Goal: Transaction & Acquisition: Purchase product/service

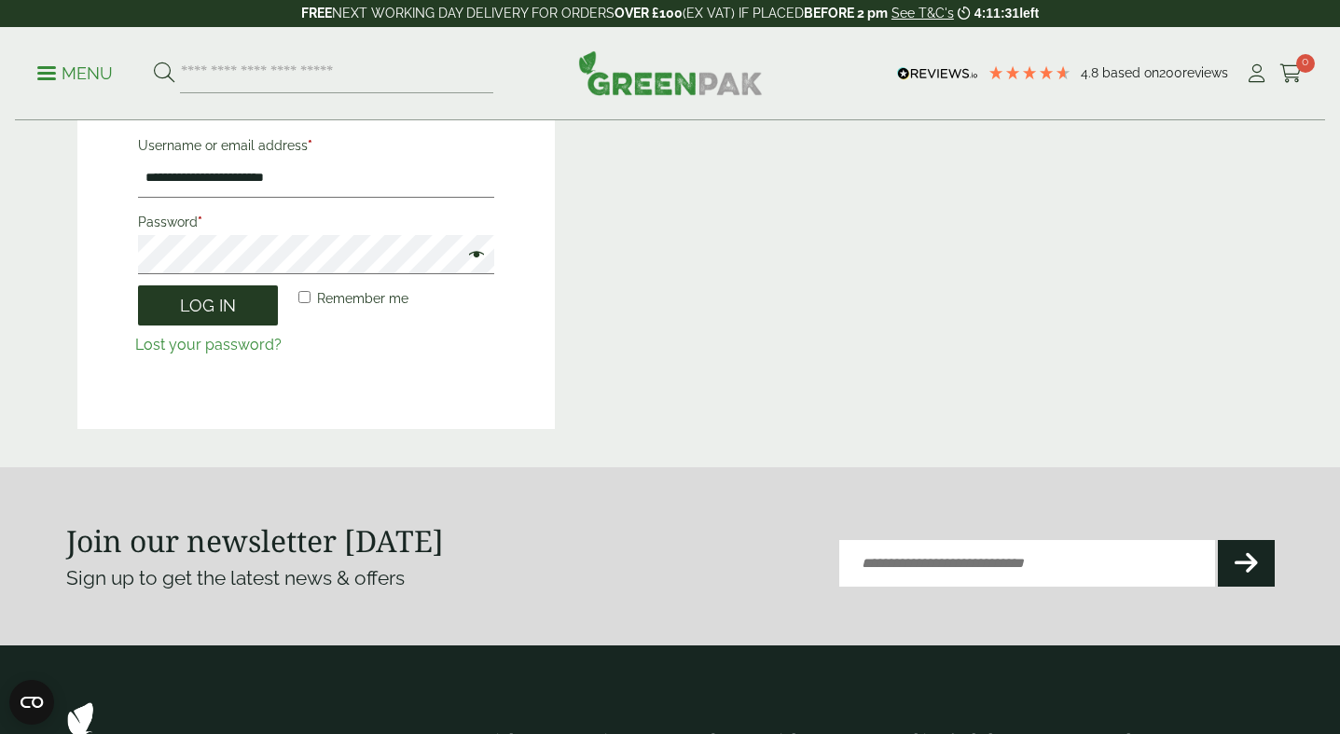
click at [214, 308] on button "Log in" at bounding box center [208, 305] width 140 height 40
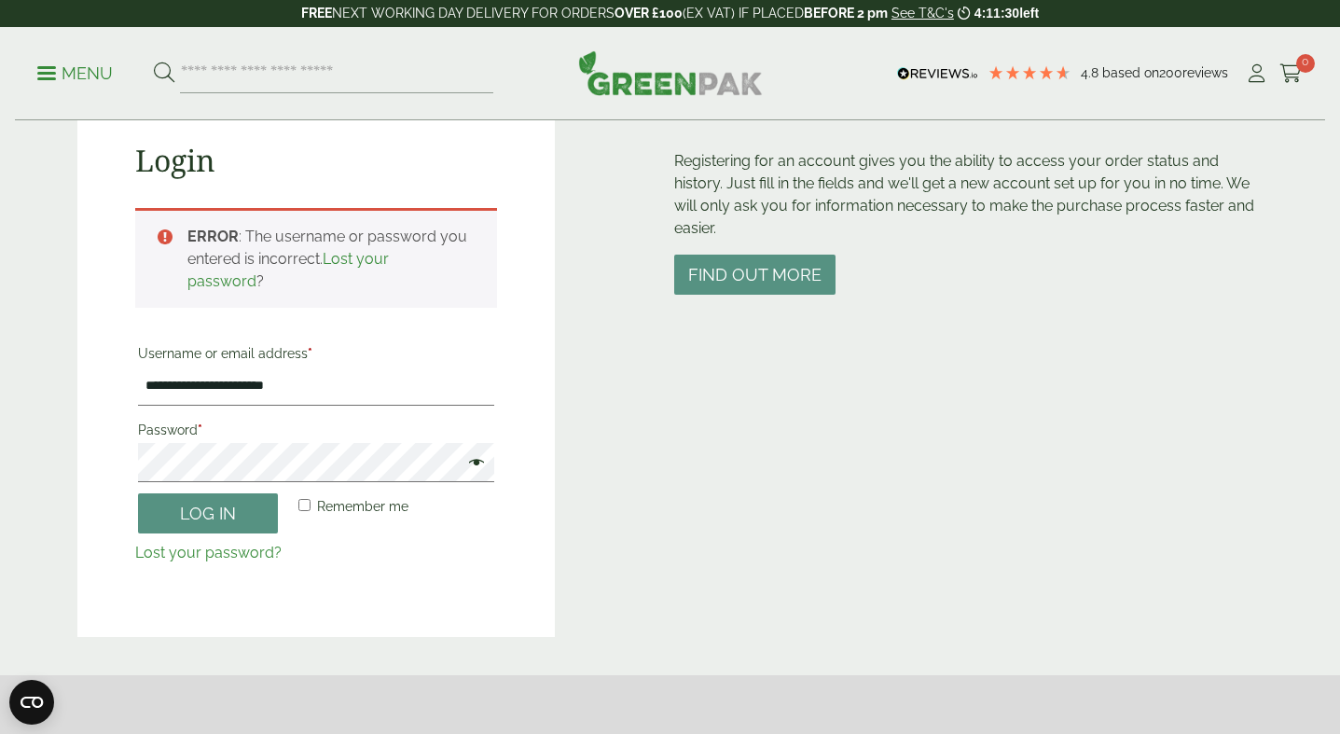
scroll to position [17, 0]
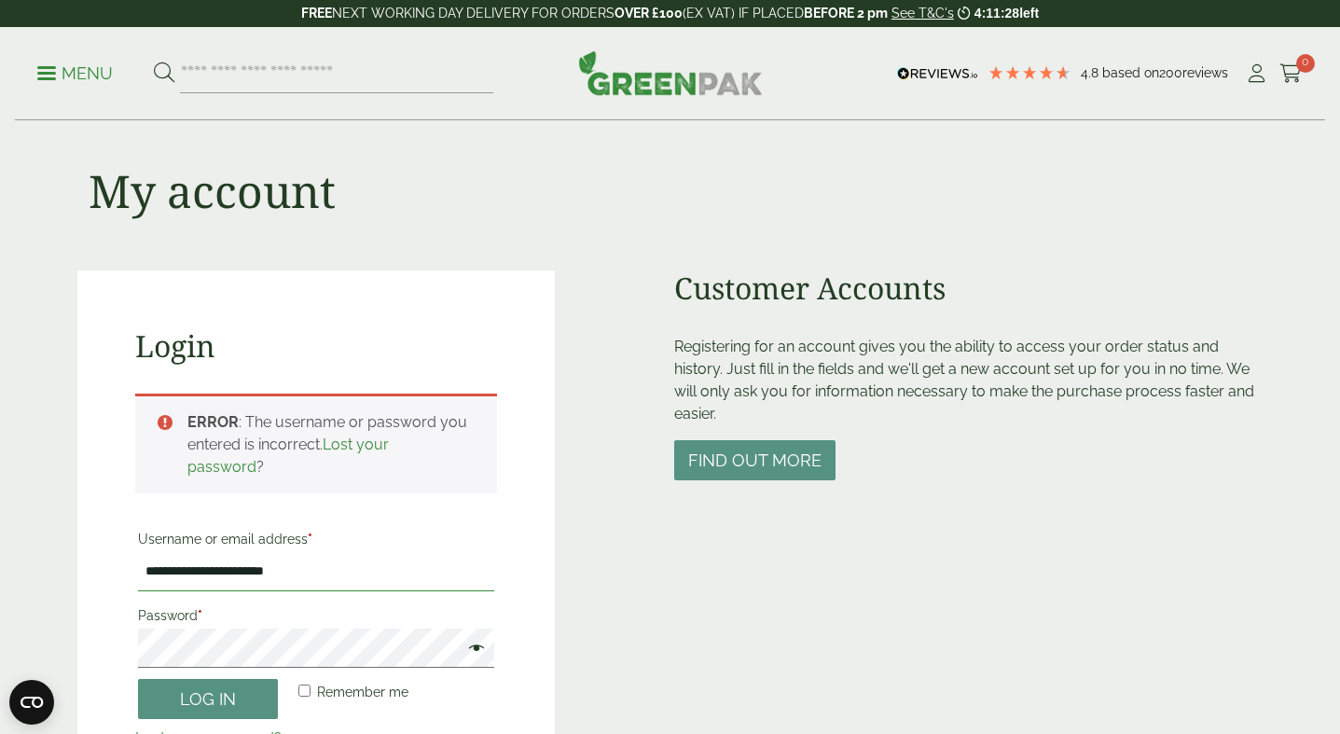
click at [314, 577] on input "**********" at bounding box center [316, 571] width 356 height 39
click at [248, 567] on input "**********" at bounding box center [316, 571] width 356 height 39
type input "**********"
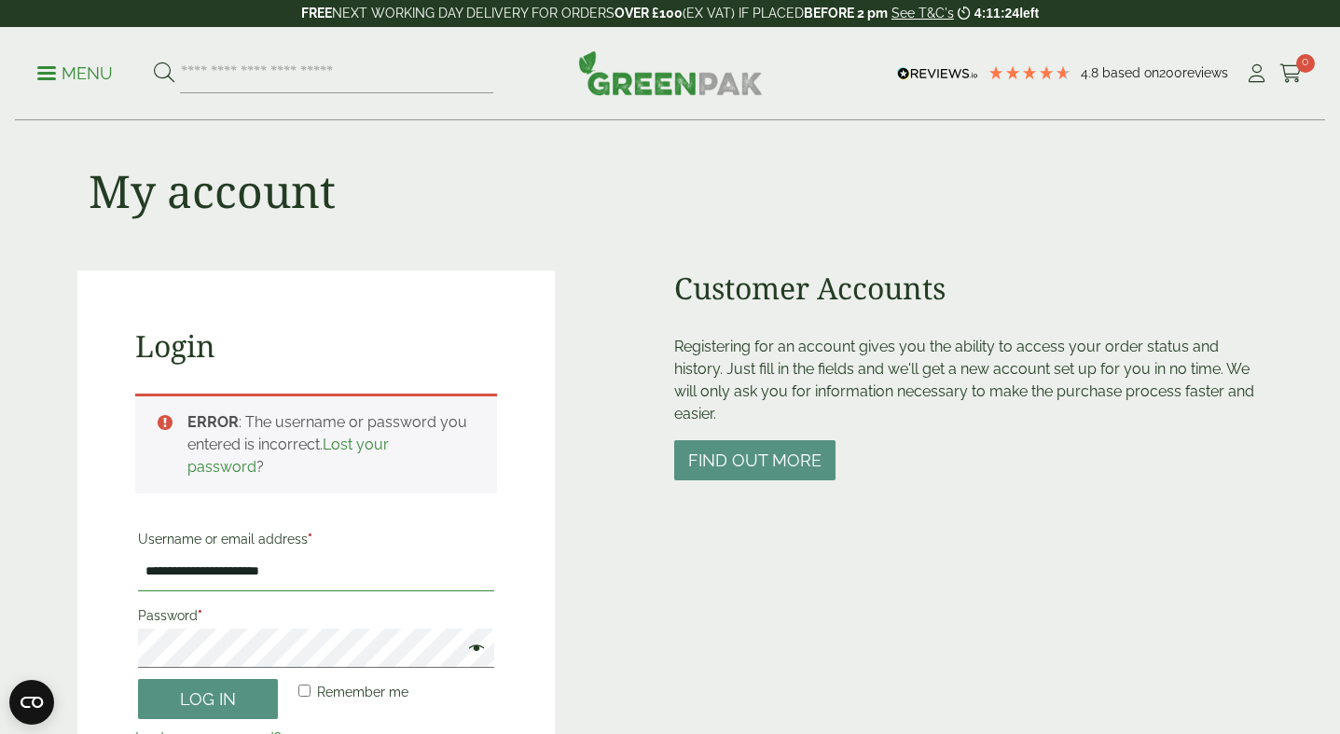
click at [138, 679] on button "Log in" at bounding box center [208, 699] width 140 height 40
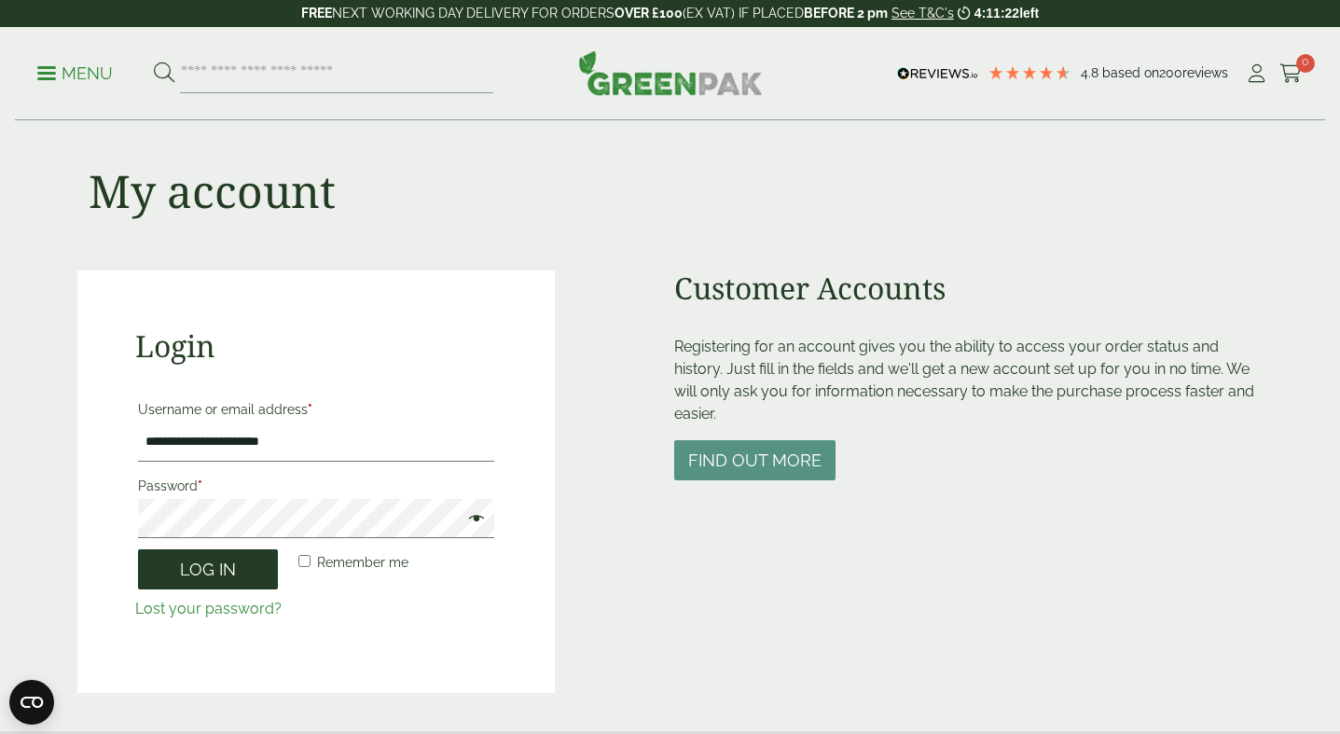
click at [228, 571] on button "Log in" at bounding box center [208, 569] width 140 height 40
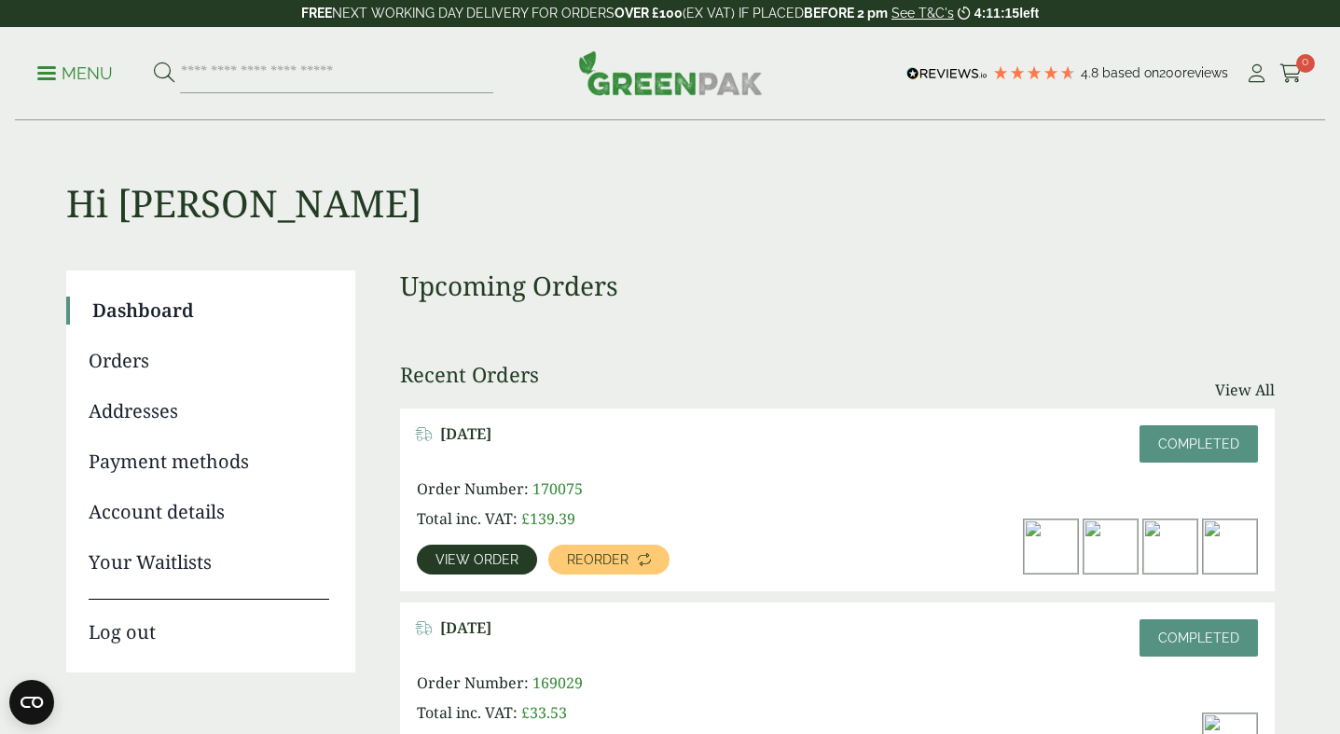
click at [80, 73] on p "Menu" at bounding box center [75, 73] width 76 height 22
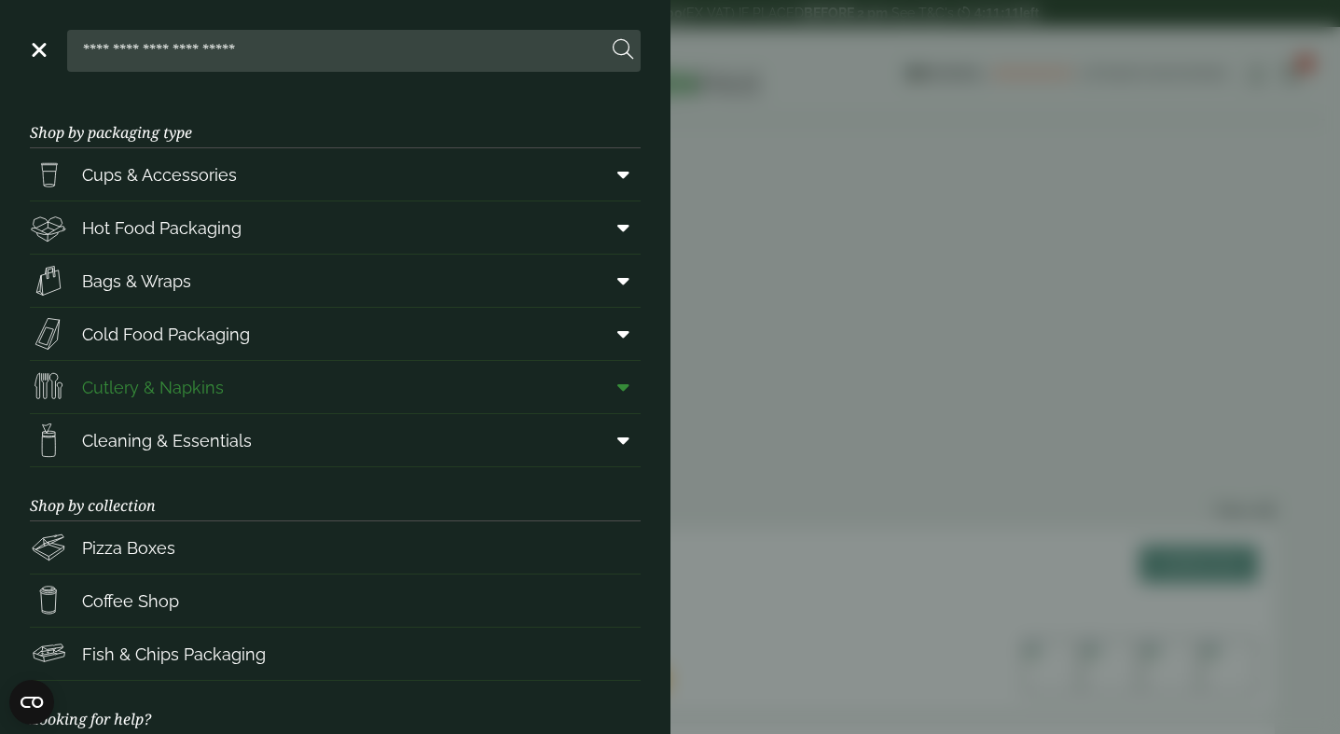
click at [333, 379] on link "Cutlery & Napkins" at bounding box center [335, 387] width 611 height 52
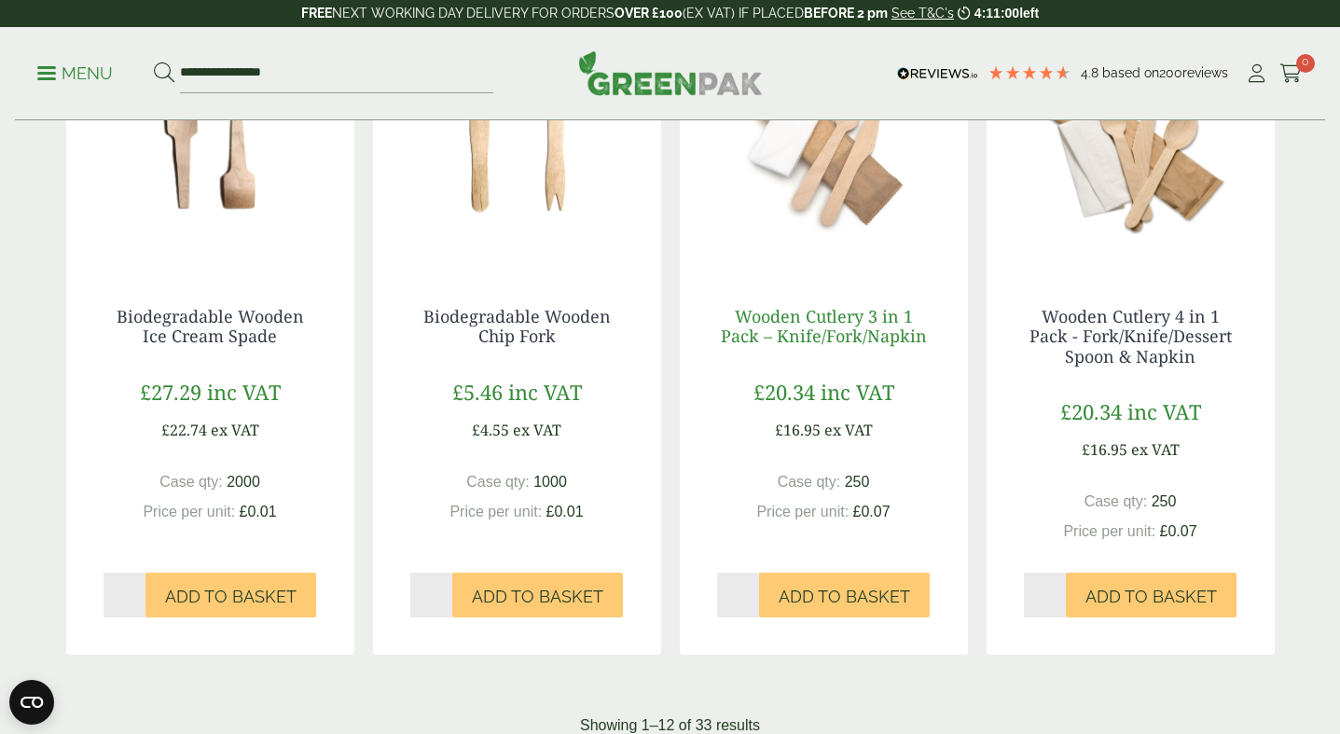
scroll to position [1693, 0]
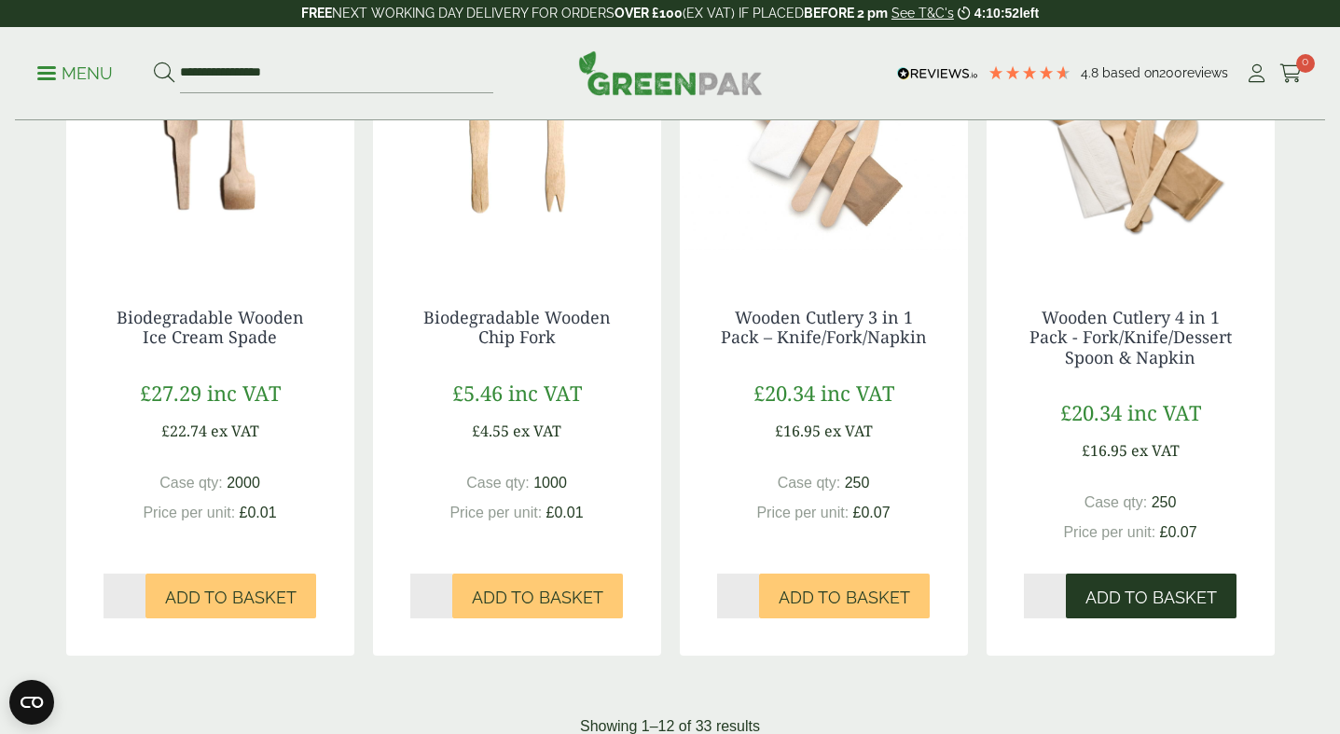
click at [1156, 608] on span "Add to Basket" at bounding box center [1150, 597] width 131 height 21
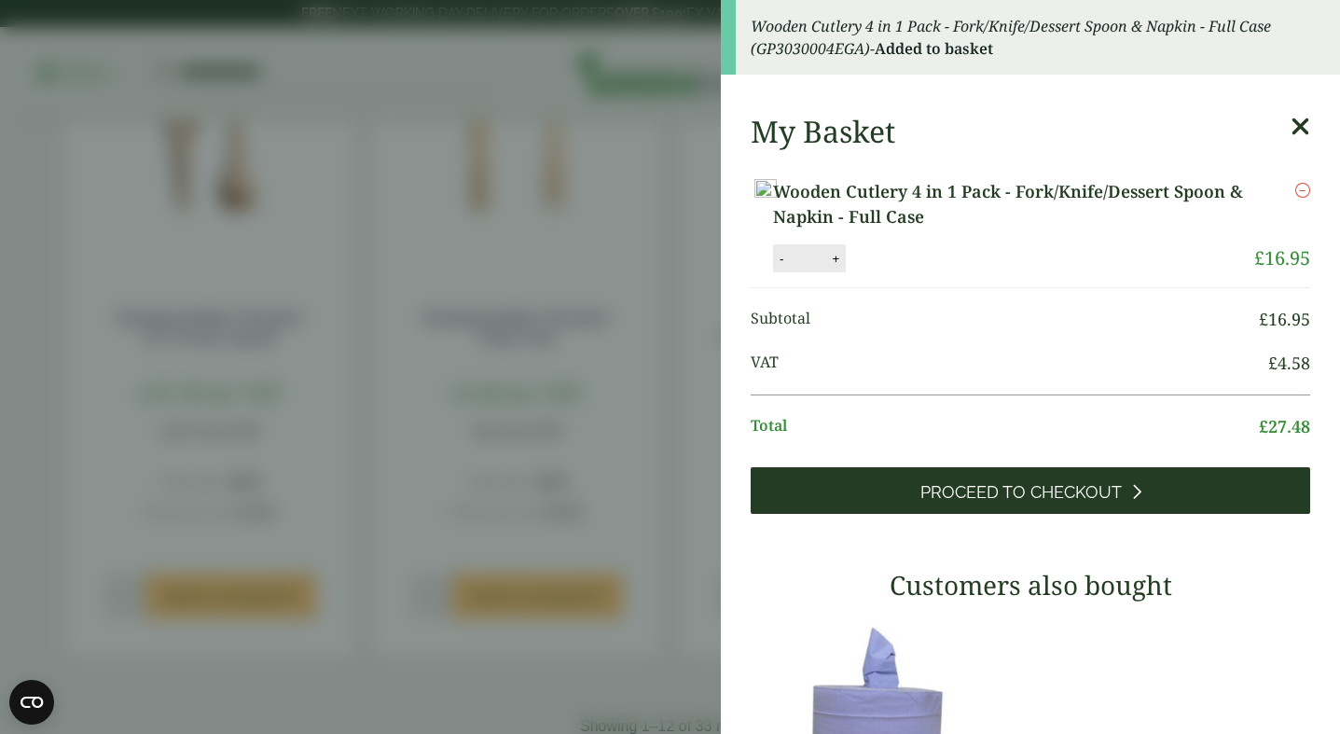
click at [1064, 503] on span "Proceed to Checkout" at bounding box center [1020, 492] width 201 height 21
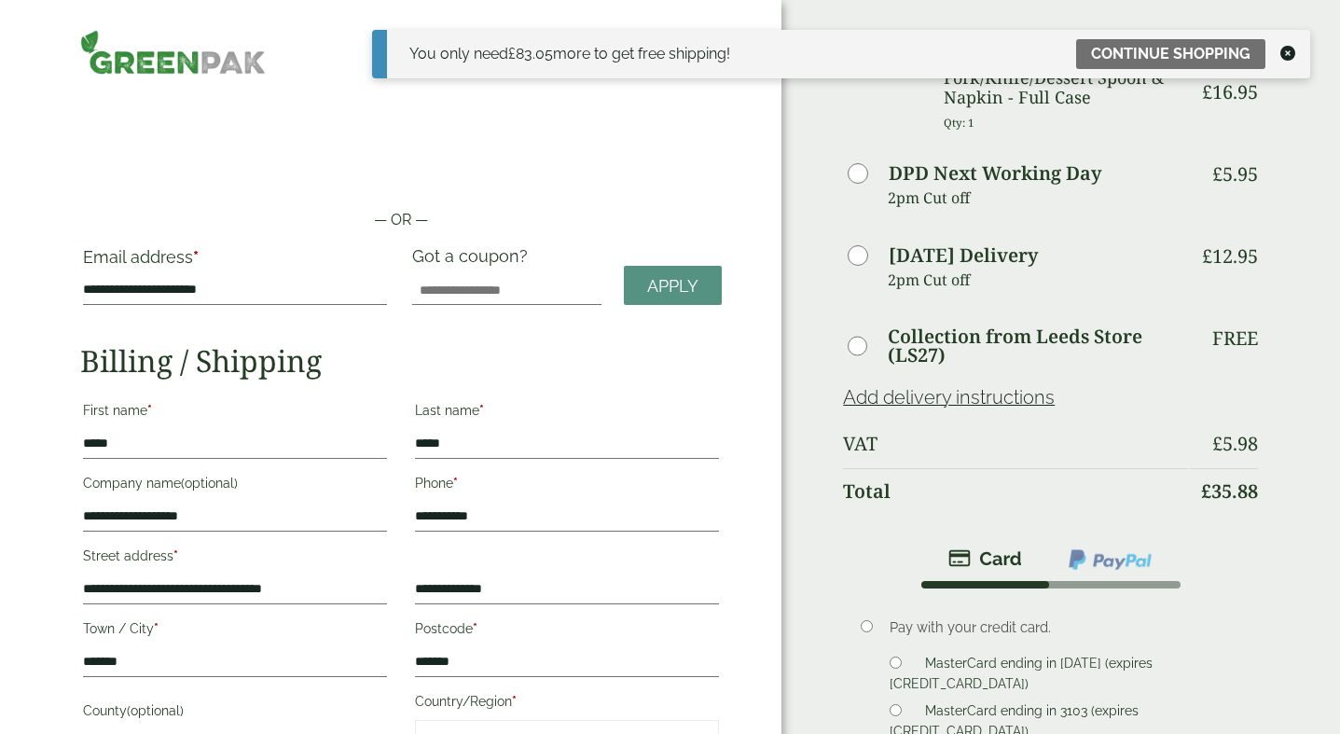
click at [792, 117] on div "Order Summary Item Ammount Wooden Cutlery 4 in 1 Pack - Fork/Knife/Dessert Spoo…" at bounding box center [1060, 539] width 559 height 1079
click at [763, 120] on div "**********" at bounding box center [390, 539] width 781 height 1079
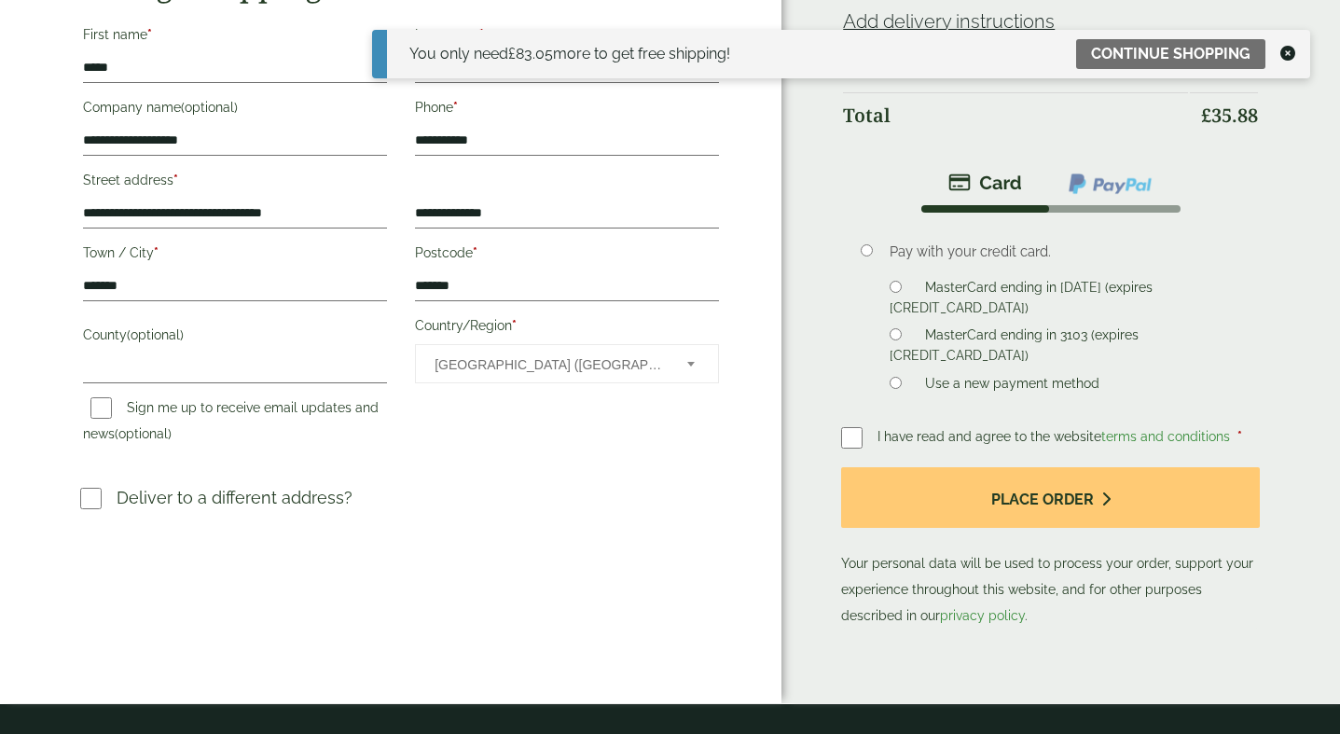
scroll to position [380, 0]
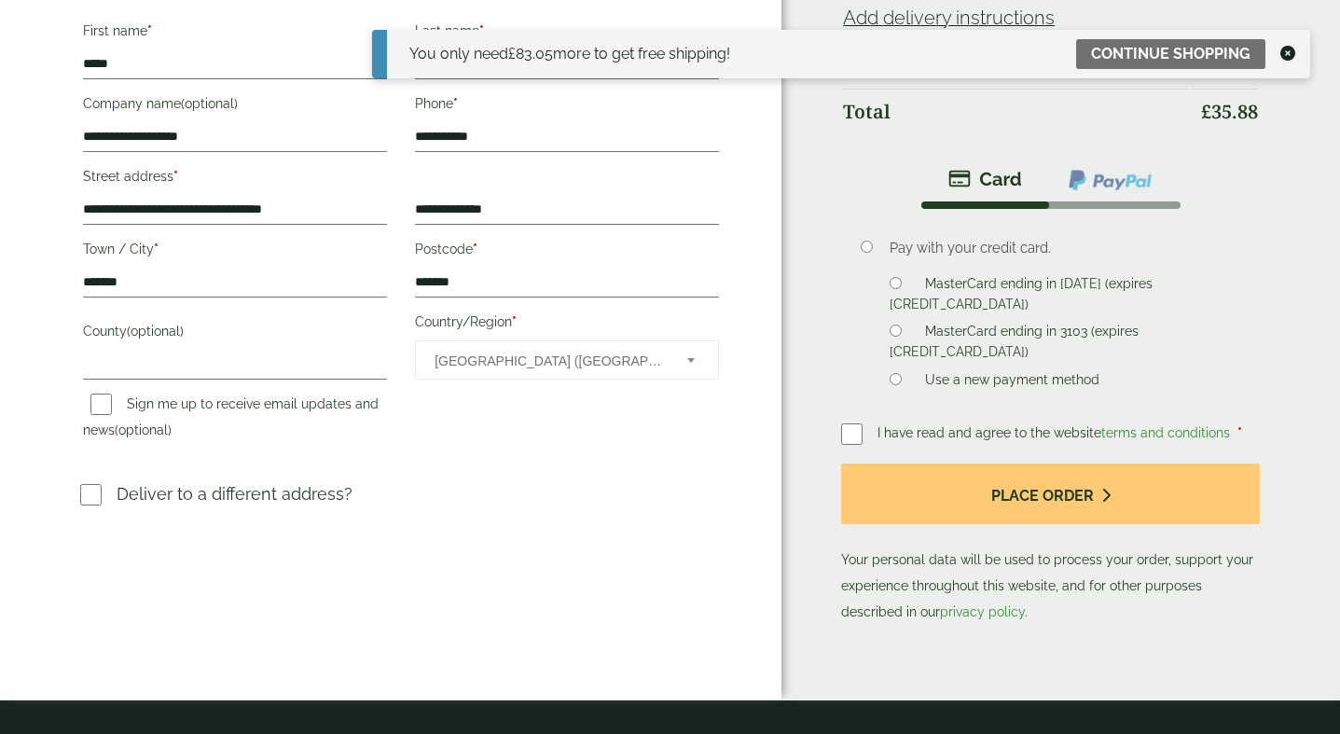
click at [1018, 324] on label "MasterCard ending in 3103 (expires [CREDIT_CARD_DATA])" at bounding box center [1014, 344] width 249 height 41
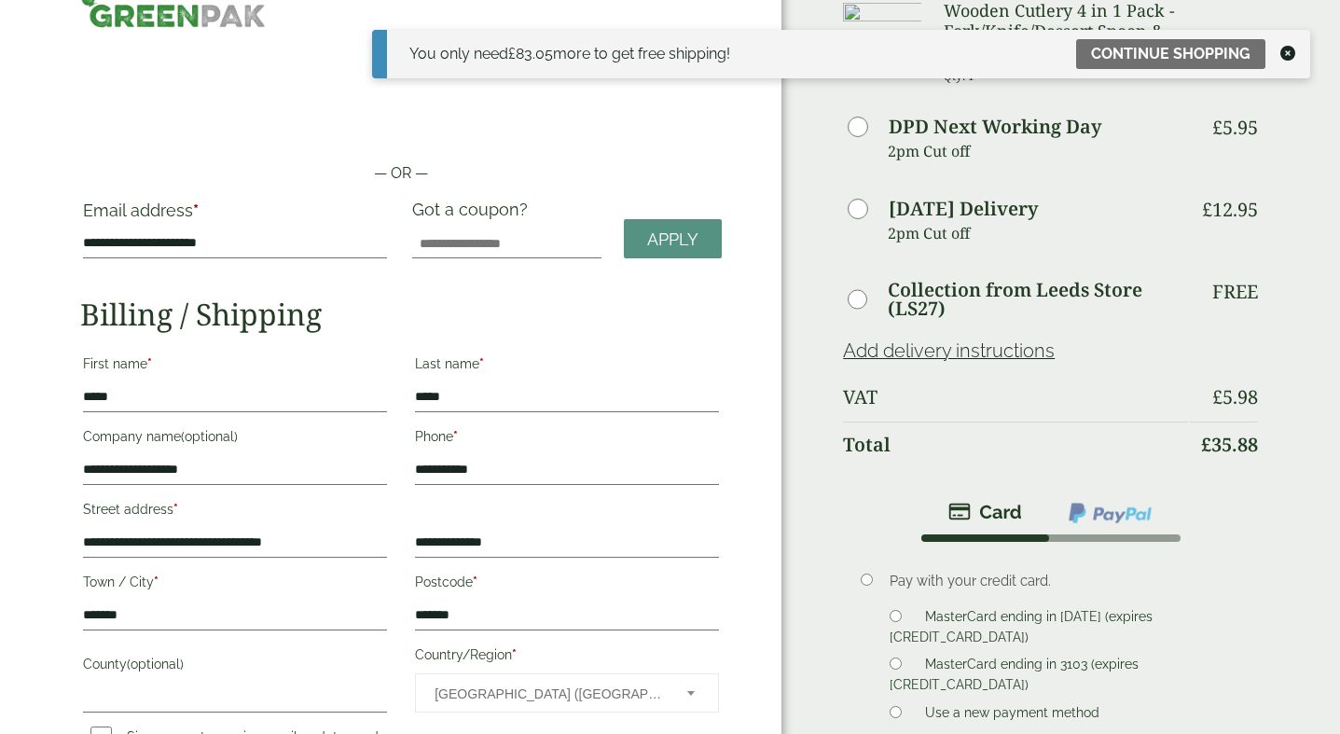
scroll to position [0, 0]
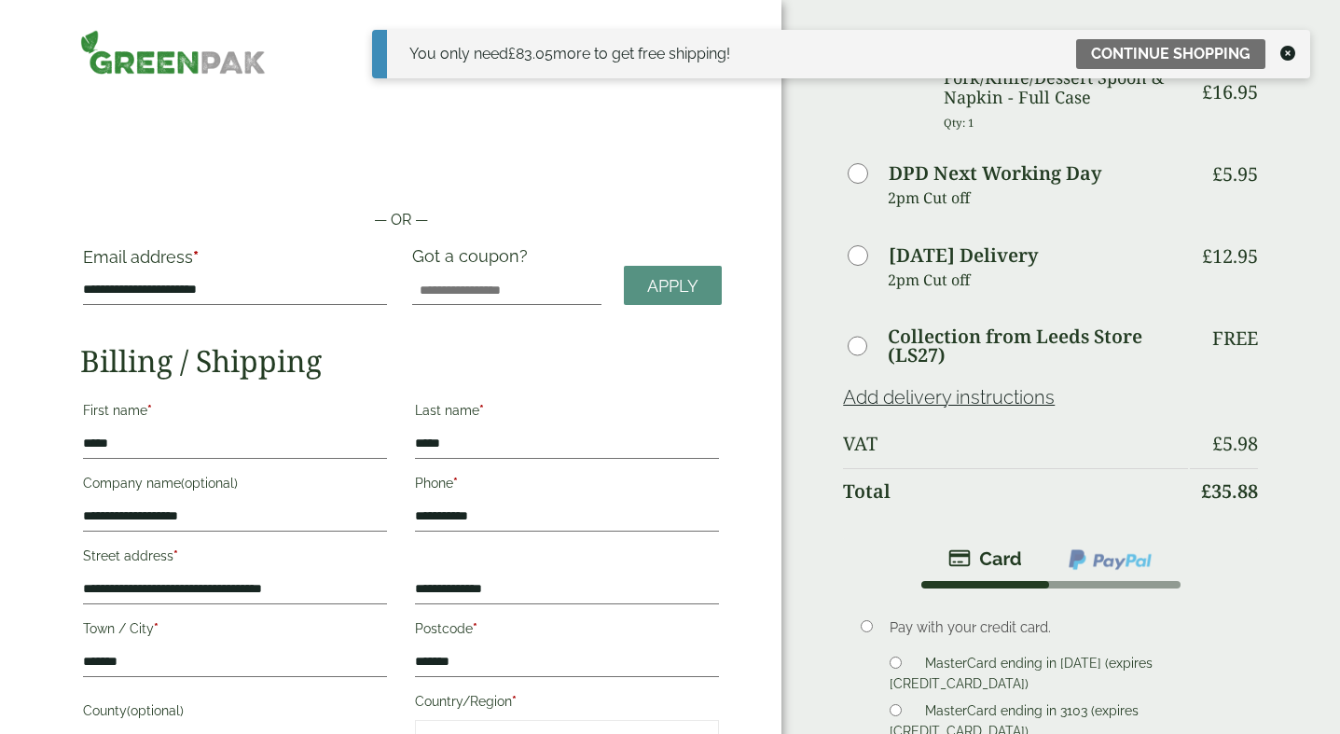
click at [1288, 52] on icon at bounding box center [1287, 53] width 15 height 15
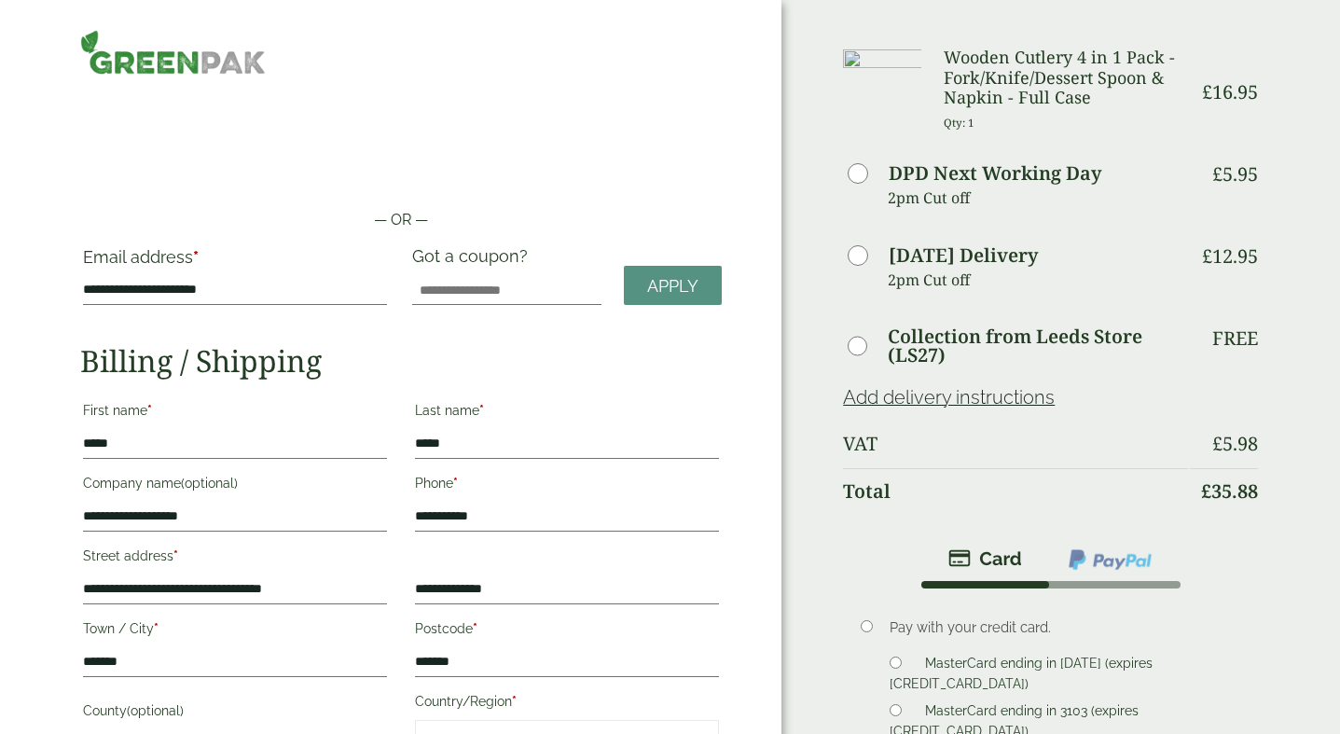
click at [153, 60] on img at bounding box center [173, 52] width 186 height 45
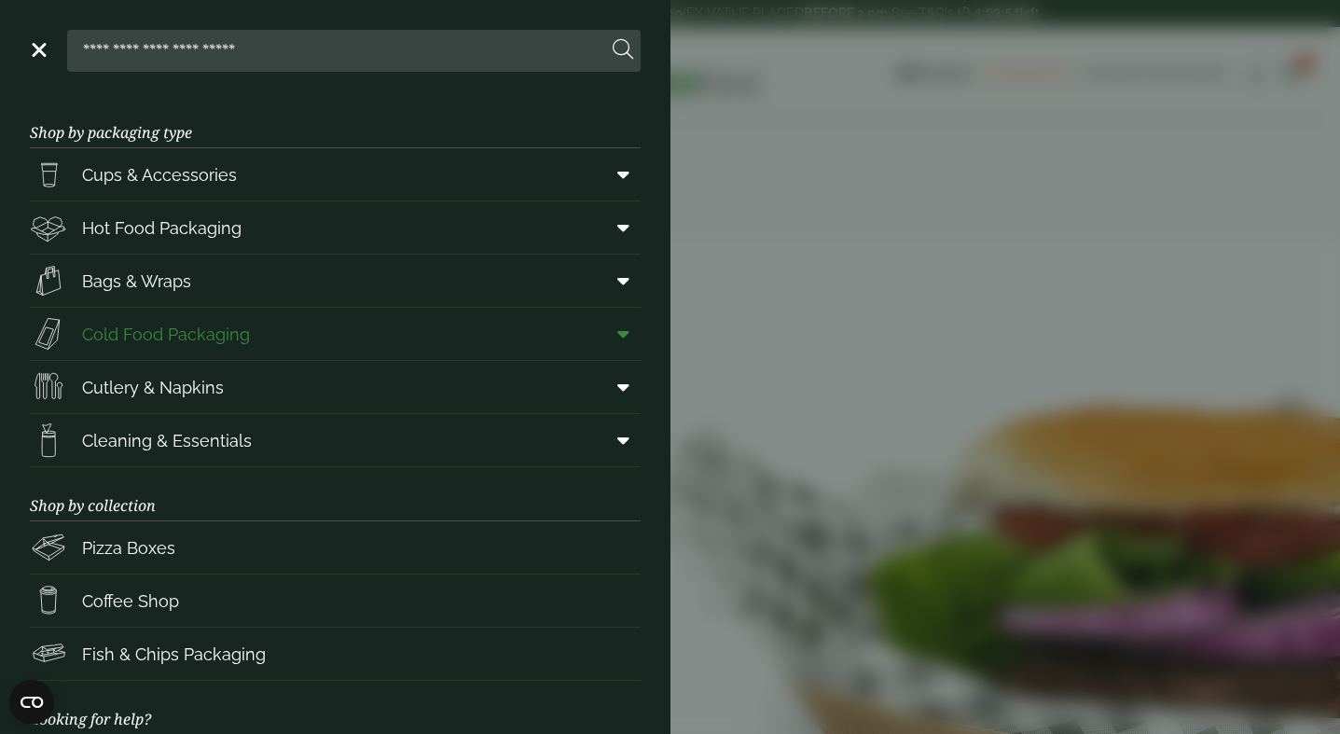
click at [283, 346] on link "Cold Food Packaging" at bounding box center [335, 334] width 611 height 52
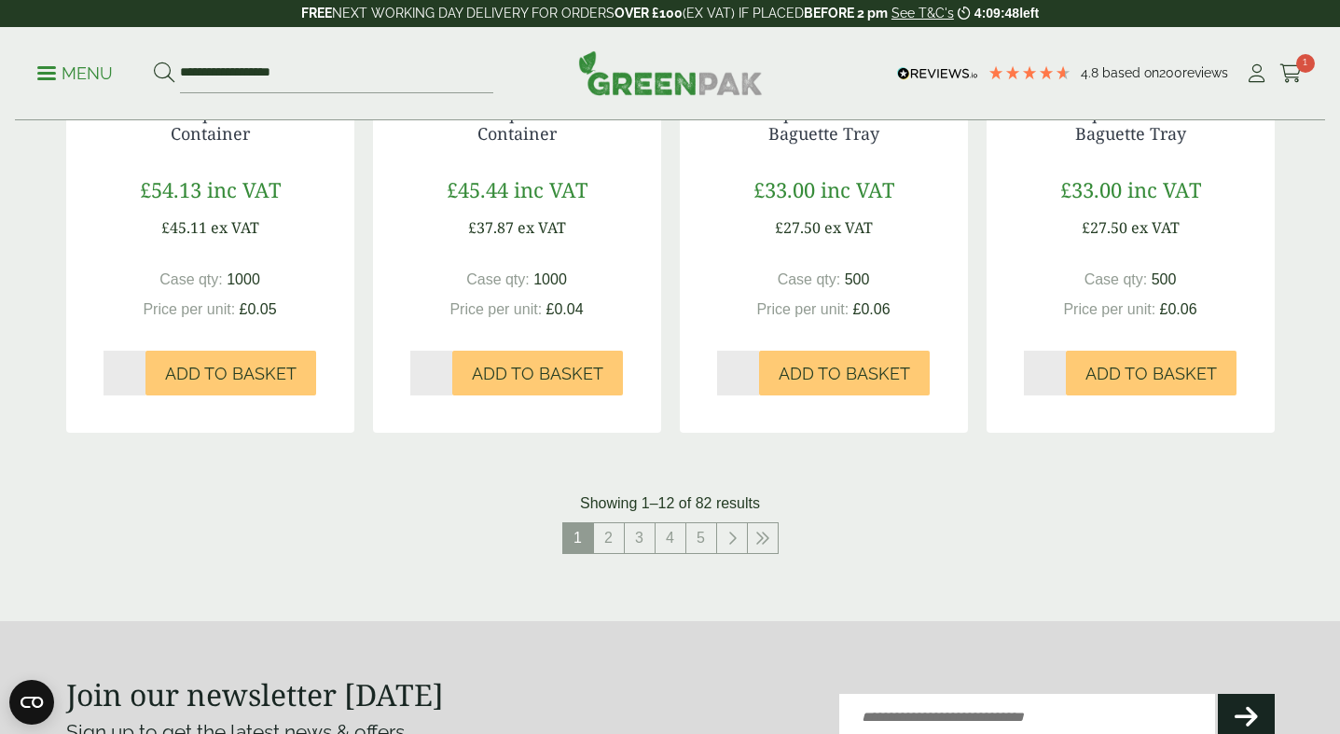
scroll to position [1928, 0]
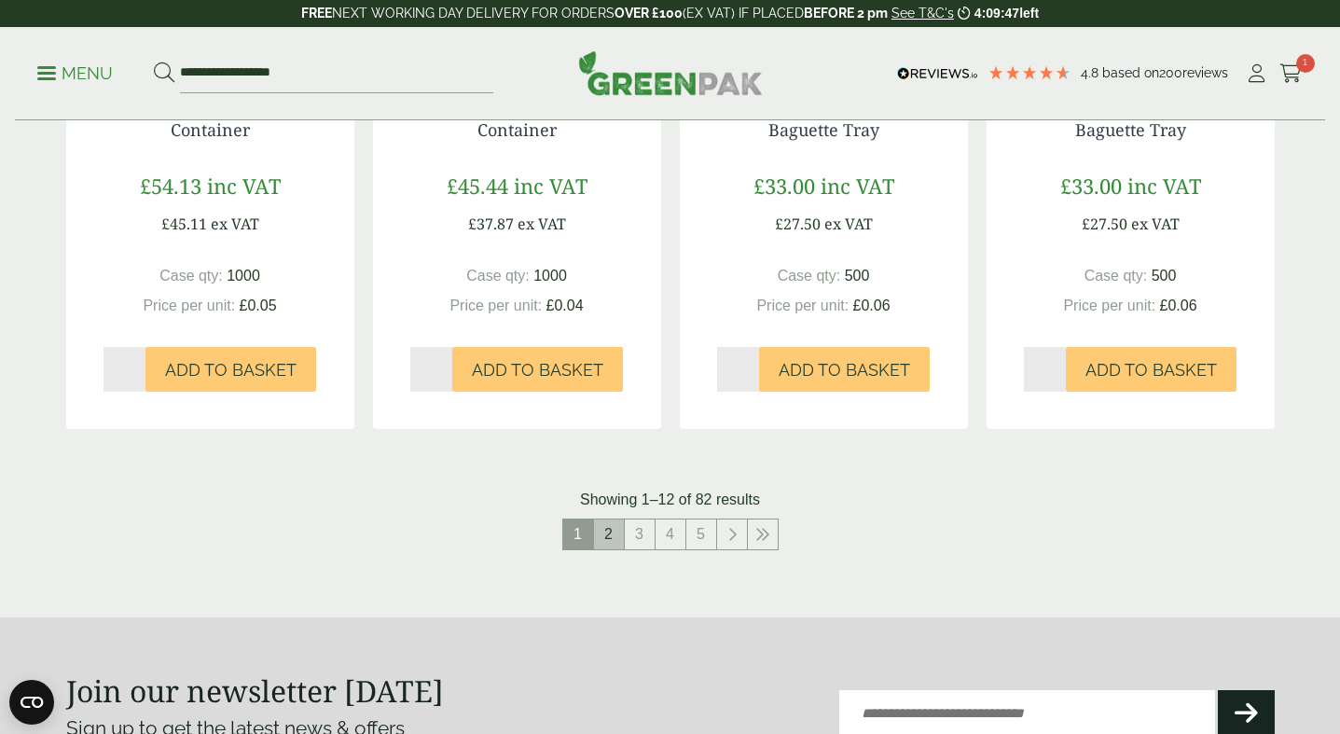
click at [605, 535] on link "2" at bounding box center [609, 534] width 30 height 30
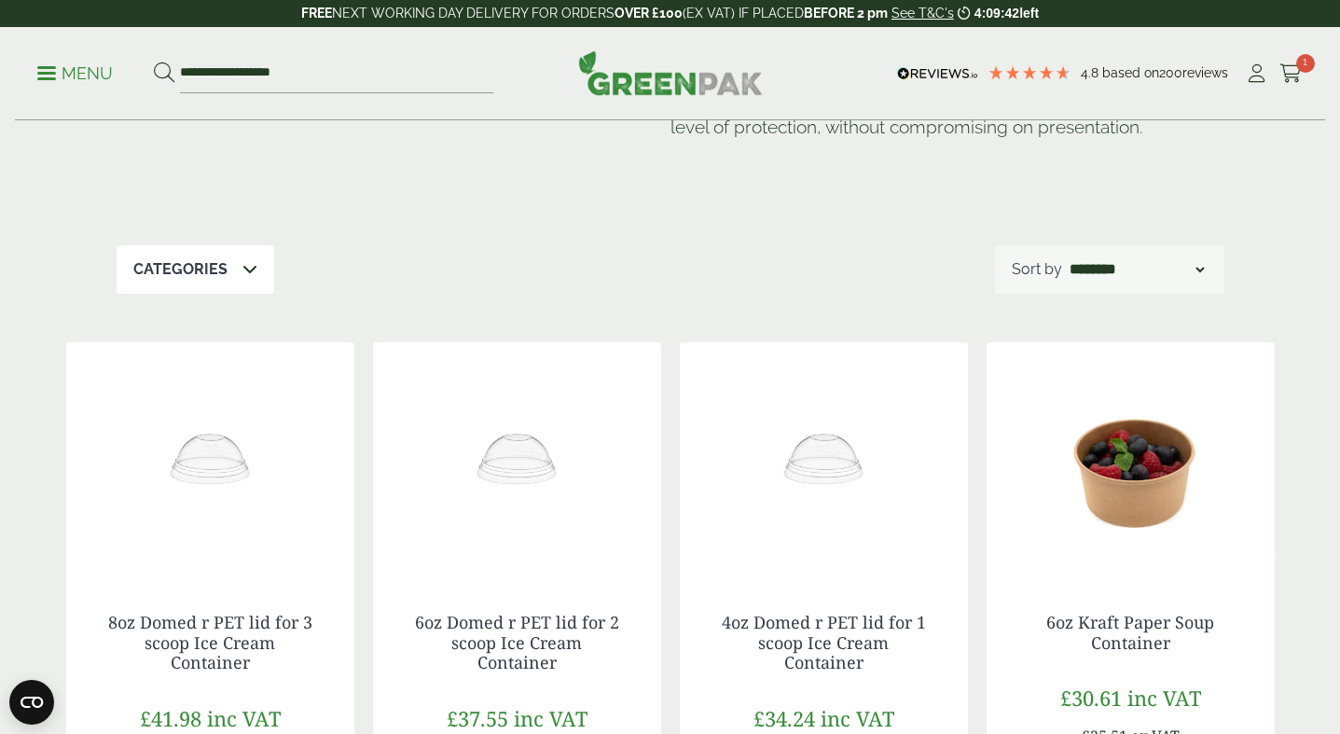
scroll to position [181, 0]
click at [81, 68] on p "Menu" at bounding box center [75, 73] width 76 height 22
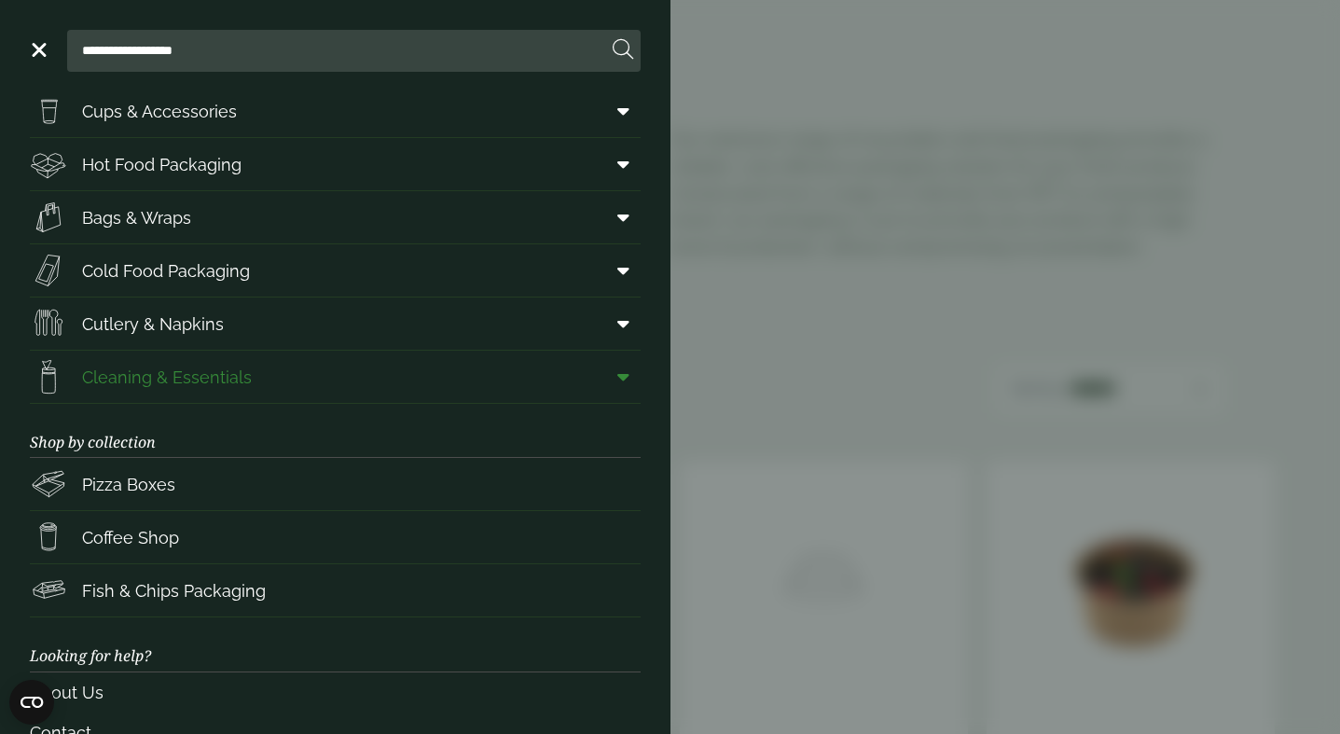
scroll to position [0, 0]
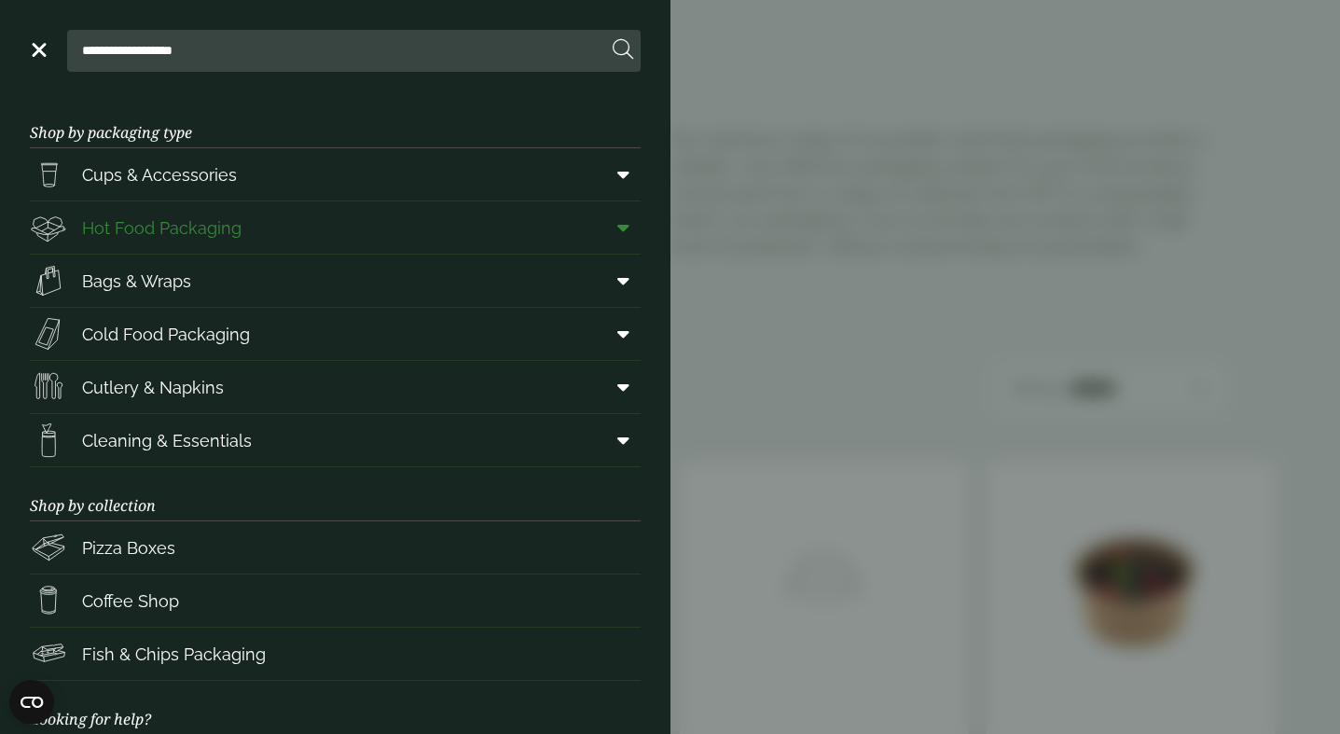
click at [621, 227] on icon at bounding box center [623, 227] width 12 height 19
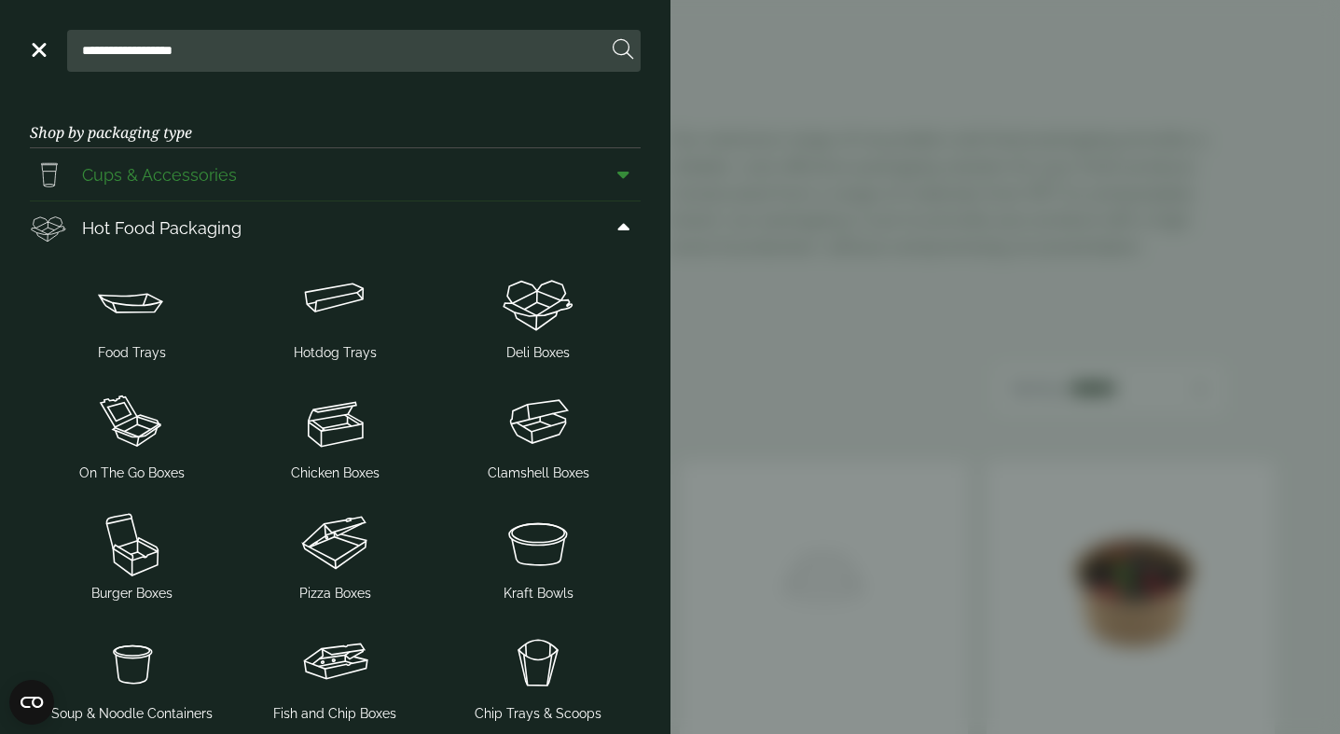
click at [616, 162] on span at bounding box center [620, 174] width 42 height 35
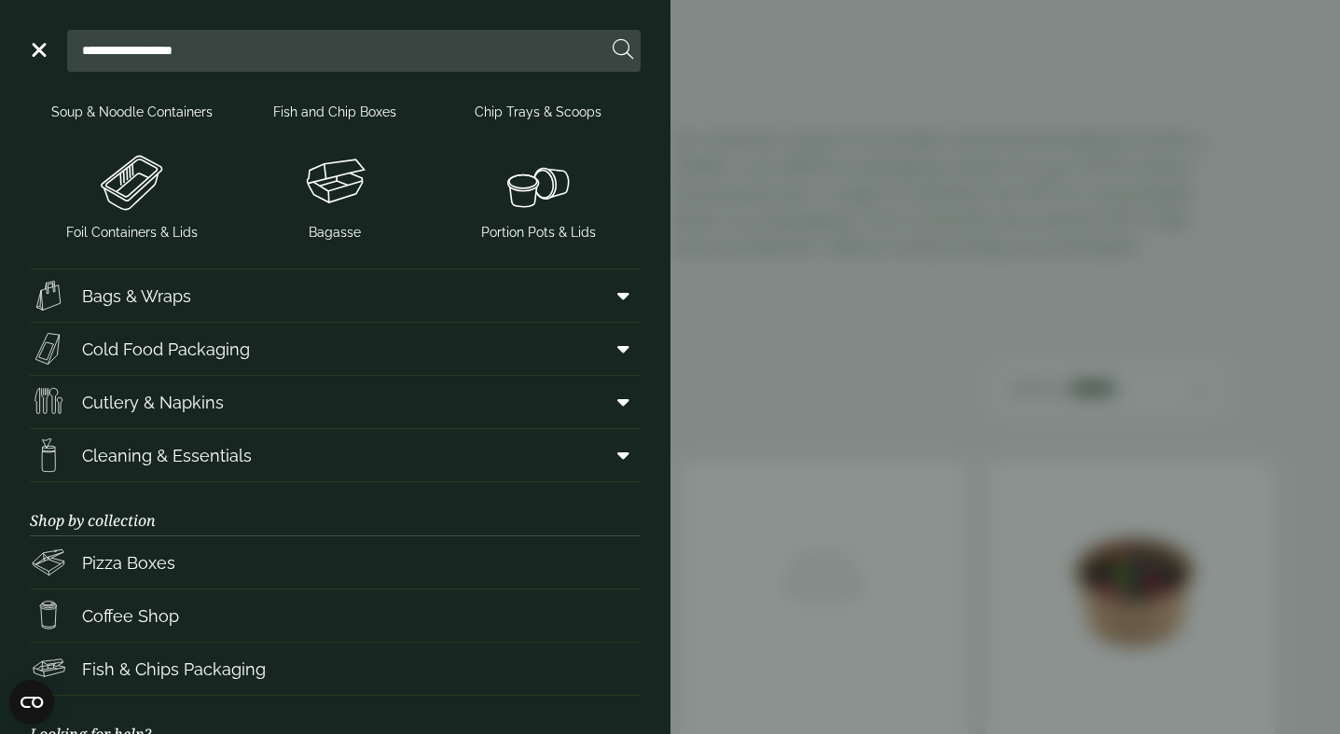
scroll to position [1104, 0]
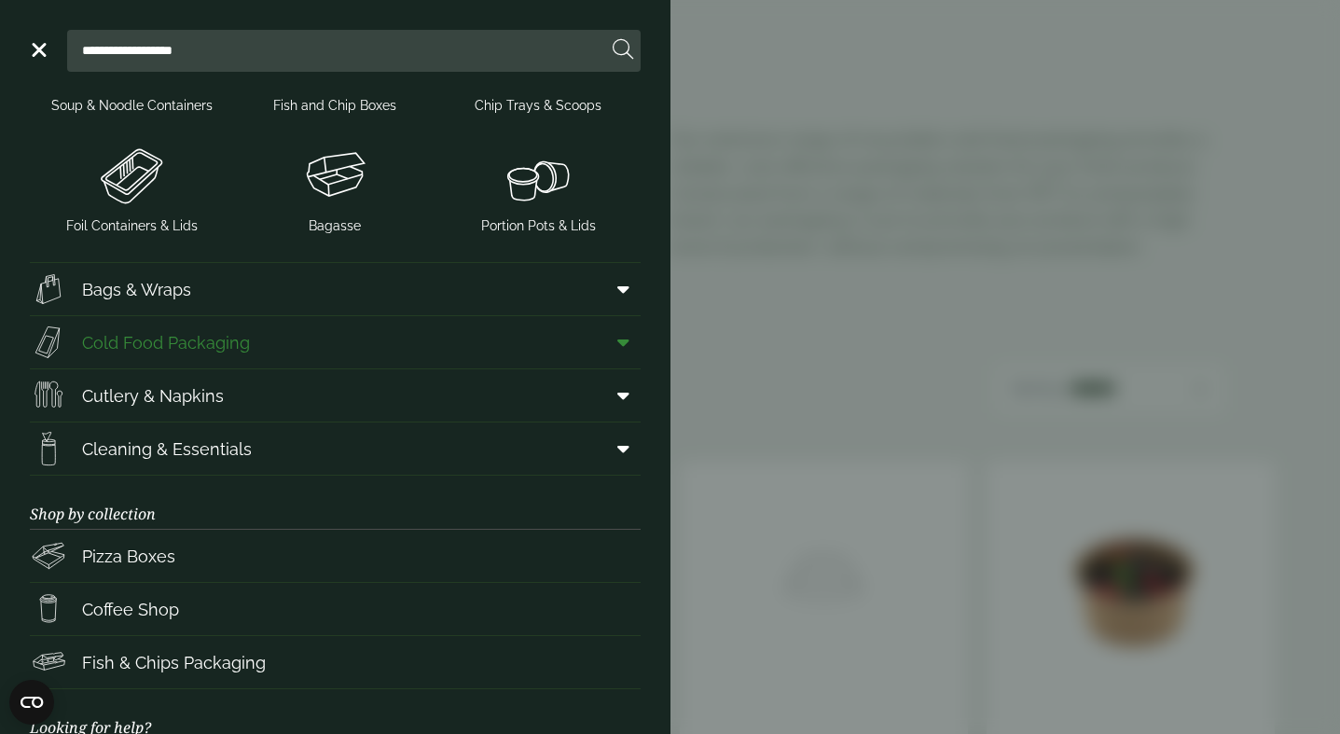
click at [626, 344] on icon at bounding box center [623, 342] width 12 height 19
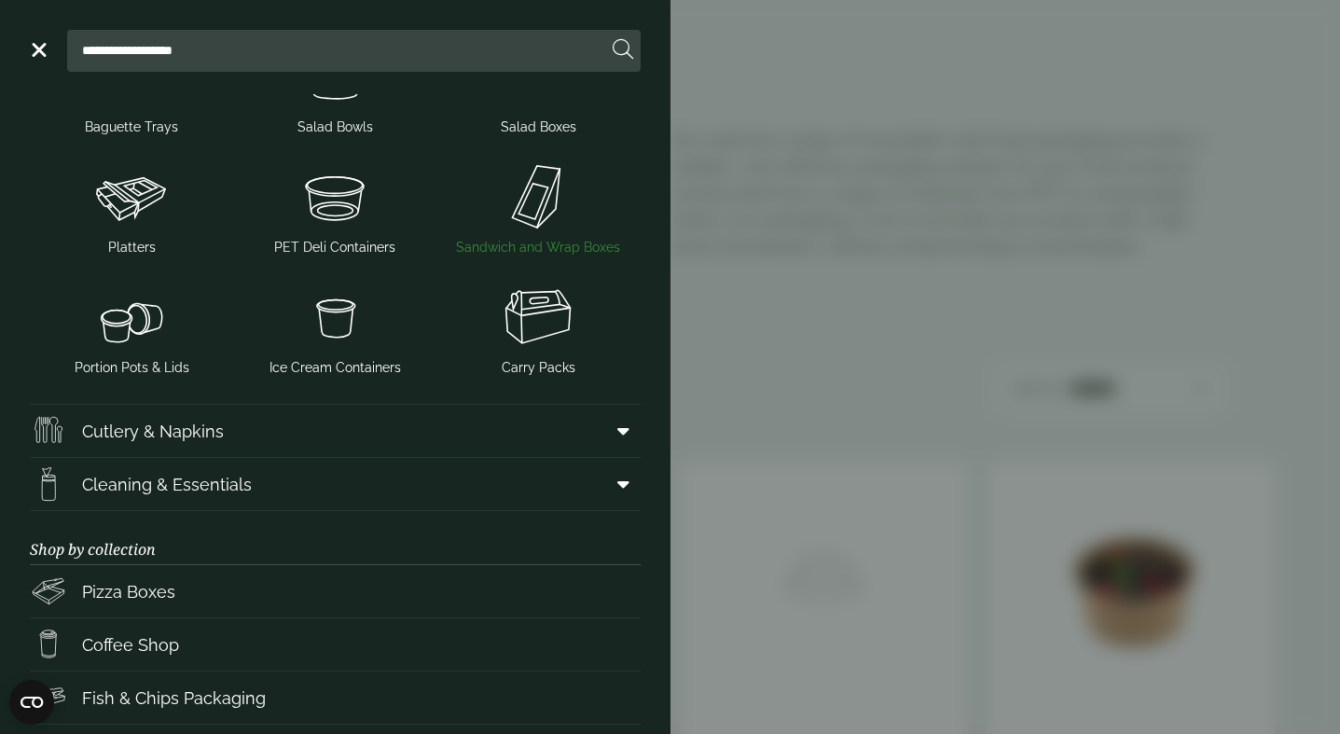
scroll to position [1451, 0]
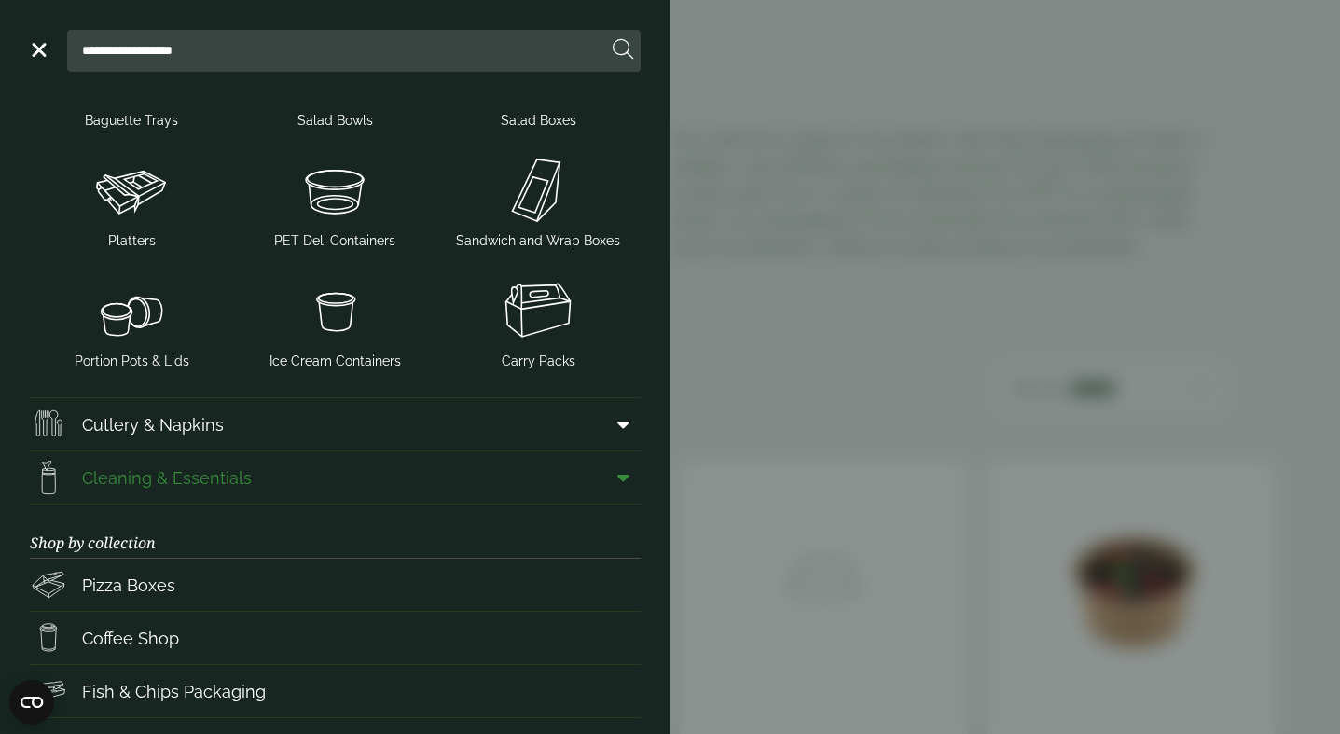
click at [630, 482] on span at bounding box center [620, 477] width 42 height 35
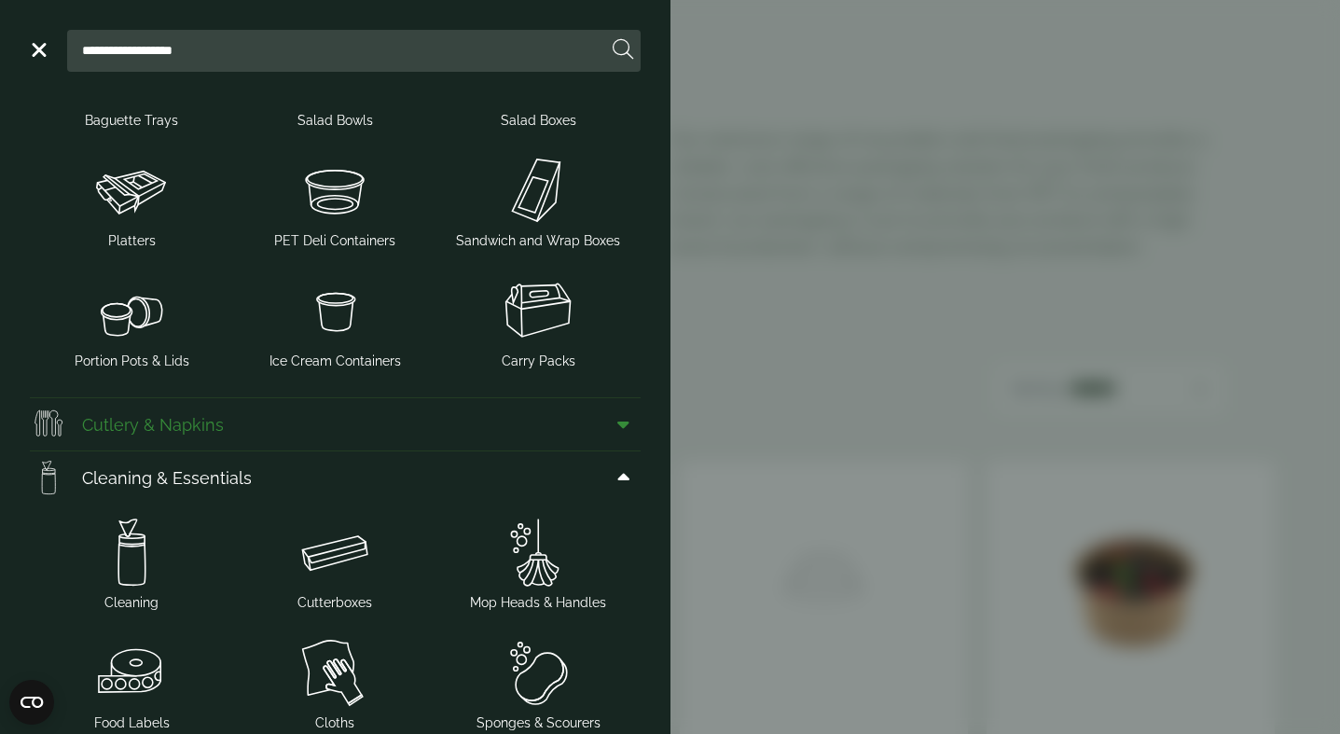
click at [629, 423] on icon at bounding box center [623, 424] width 12 height 19
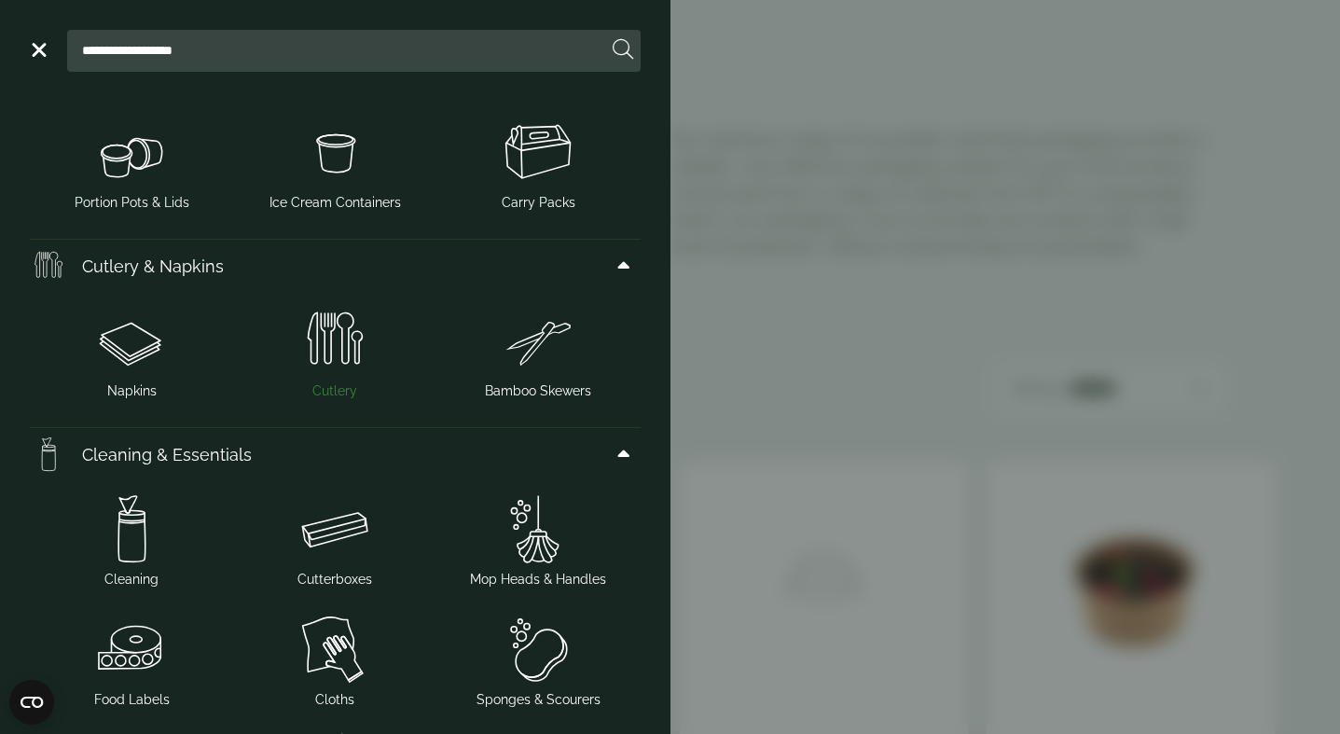
scroll to position [1600, 0]
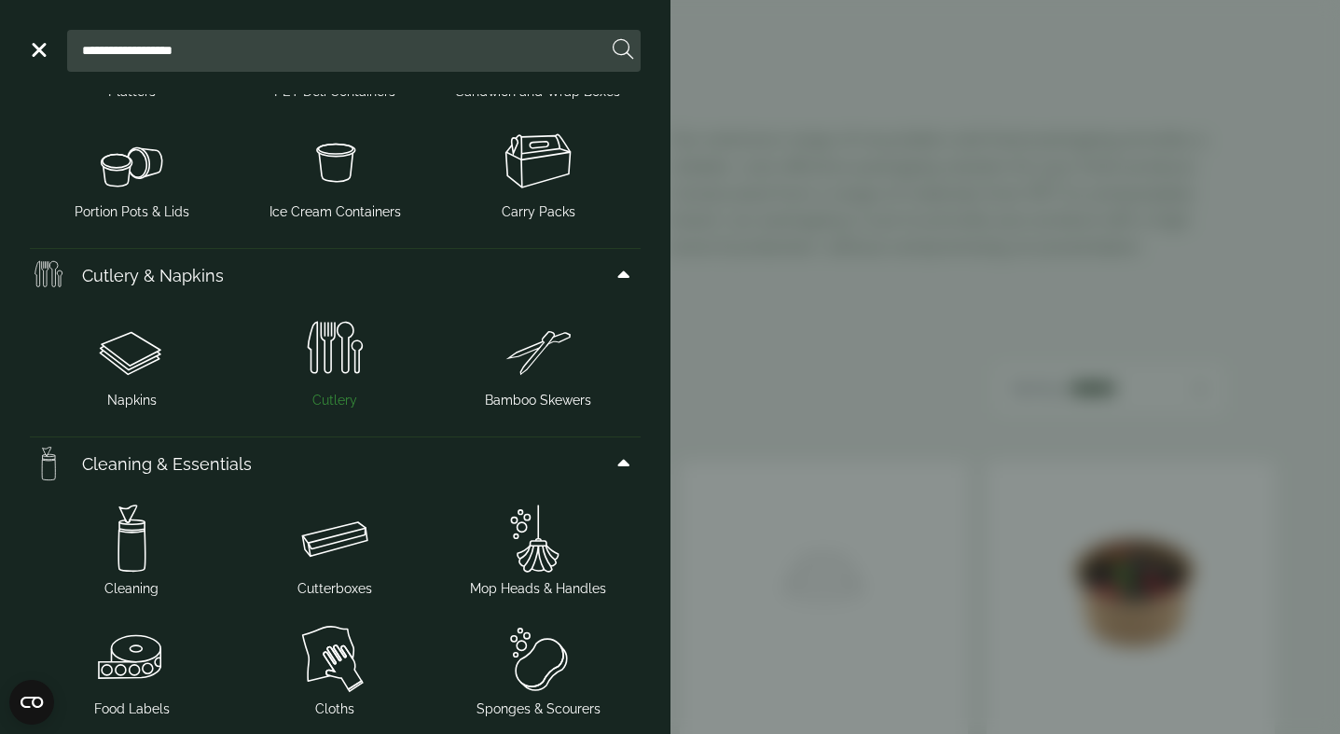
click at [329, 346] on img at bounding box center [335, 349] width 188 height 75
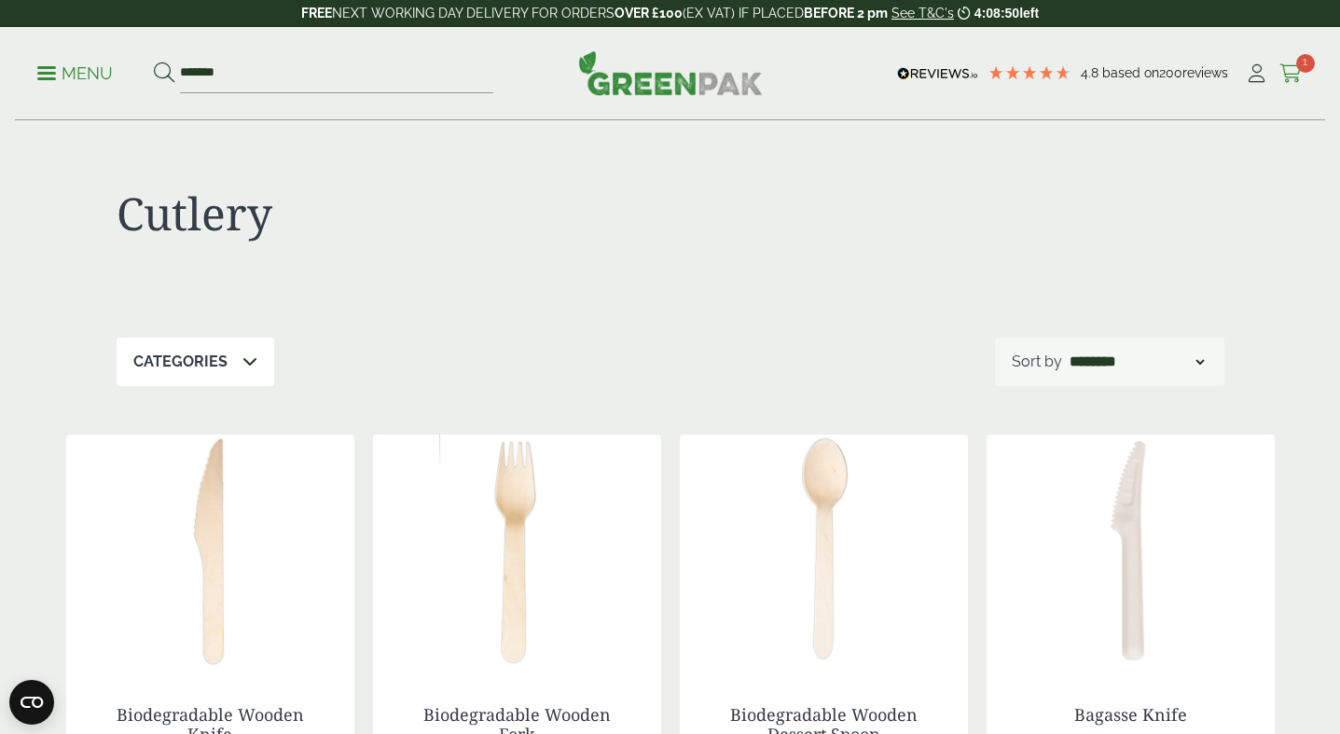
click at [1296, 62] on span "1" at bounding box center [1305, 63] width 19 height 19
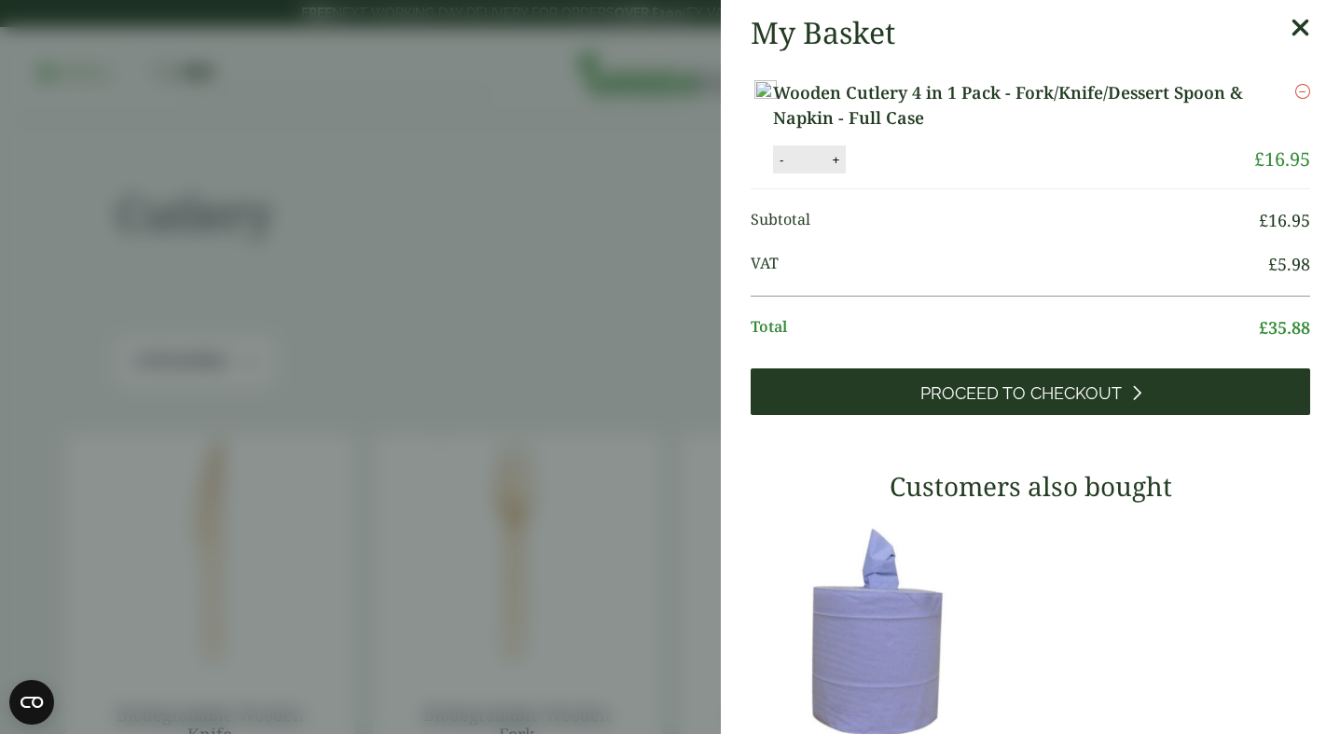
click at [1099, 404] on span "Proceed to Checkout" at bounding box center [1020, 393] width 201 height 21
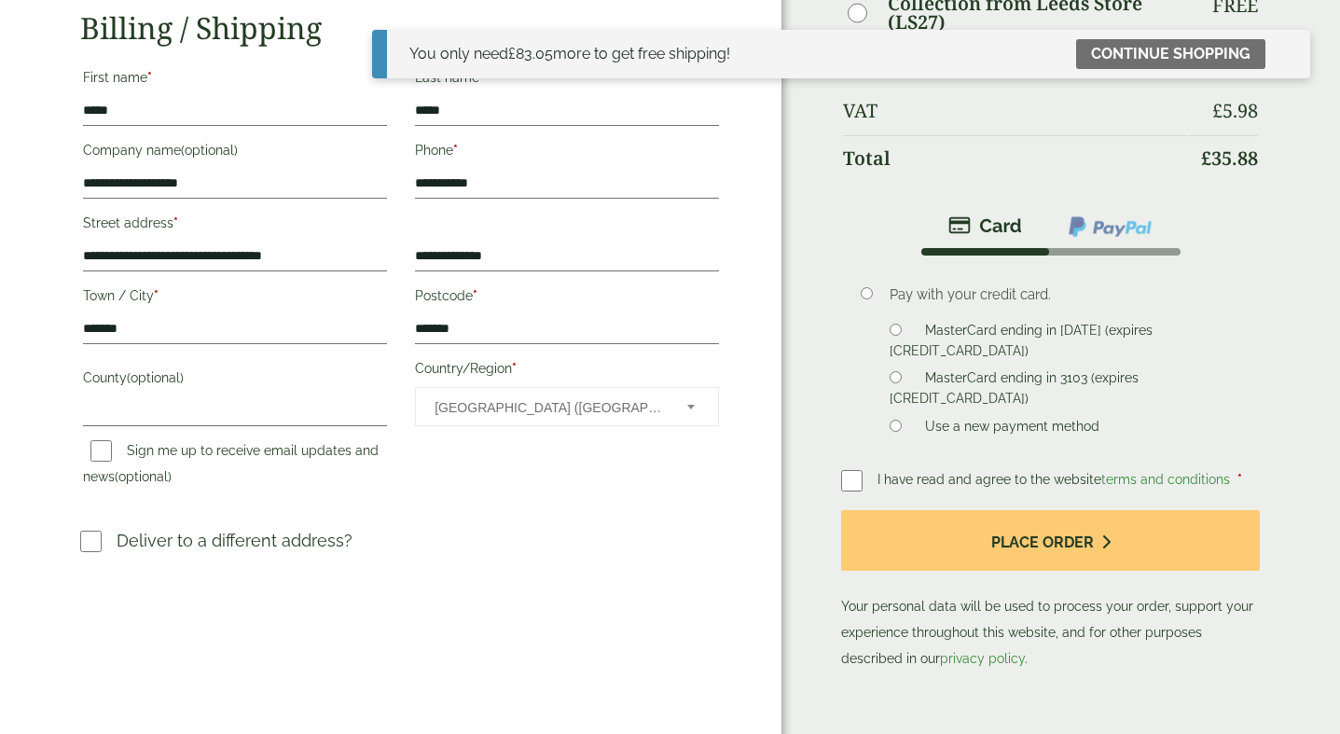
scroll to position [333, 0]
click at [941, 483] on span "I have read and agree to the website terms and conditions" at bounding box center [1056, 479] width 356 height 15
click at [990, 370] on label "MasterCard ending in 3103 (expires [CREDIT_CARD_DATA])" at bounding box center [1014, 390] width 249 height 41
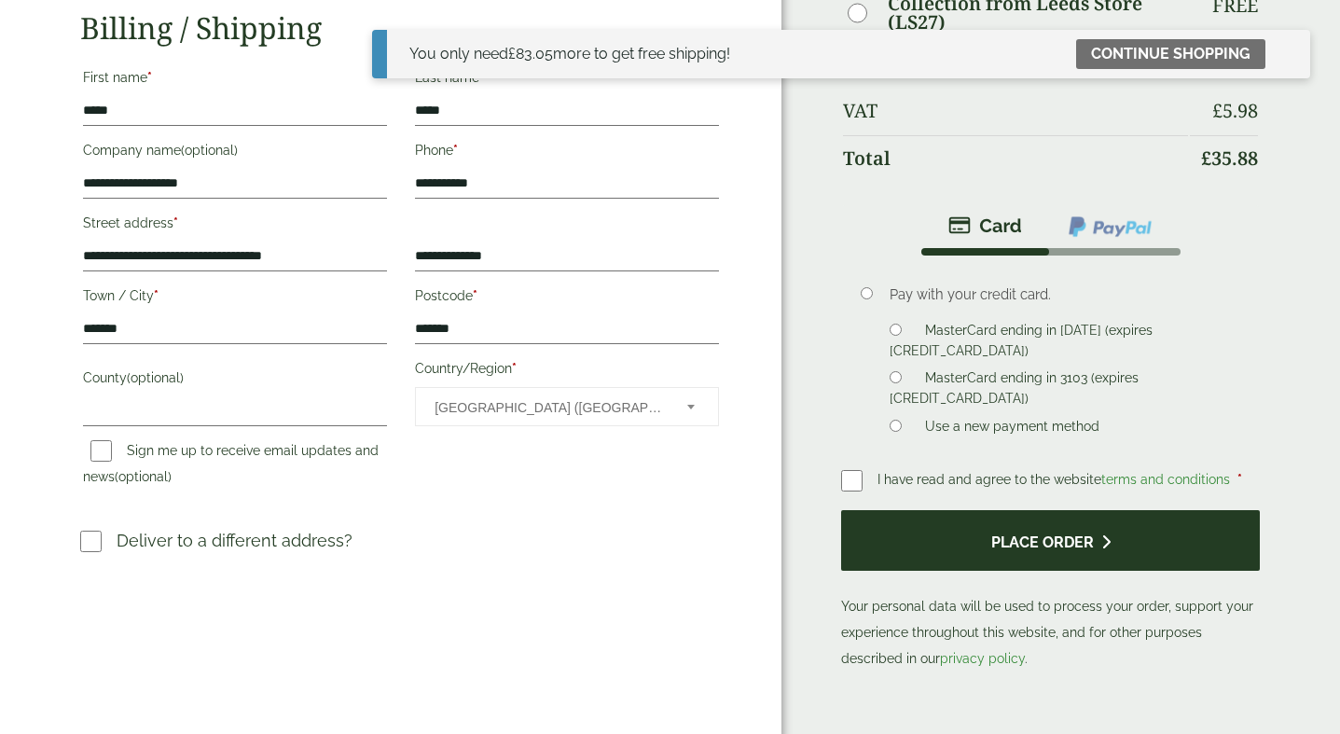
click at [905, 548] on button "Place order" at bounding box center [1050, 540] width 419 height 61
